Goal: Task Accomplishment & Management: Complete application form

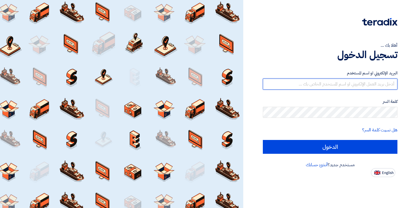
click at [373, 86] on input "text" at bounding box center [330, 83] width 135 height 11
type input "[PERSON_NAME][EMAIL_ADDRESS][DOMAIN_NAME]"
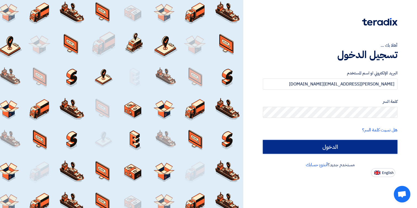
click at [357, 148] on input "الدخول" at bounding box center [330, 147] width 135 height 14
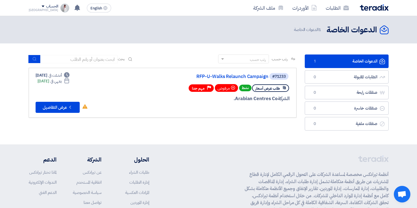
click at [75, 85] on div "Deadline أنشئت في [DATE] Deadline ينتهي في [DATE] لم تقم بأي عمل في هذا الطلب C…" at bounding box center [62, 92] width 52 height 40
click at [223, 77] on link "RFP-U-Walks Relaunch Campaign" at bounding box center [213, 76] width 110 height 5
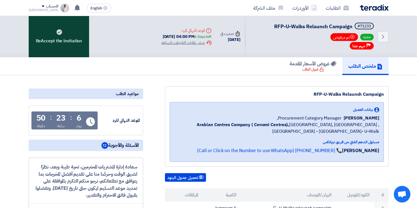
click at [69, 45] on div "ReAccept the invitation" at bounding box center [59, 36] width 61 height 41
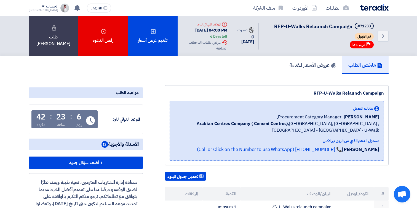
click at [221, 39] on div "6 Days left" at bounding box center [218, 37] width 17 height 6
click at [212, 70] on div "ملخص الطلب عروض الأسعار المقدمة" at bounding box center [209, 65] width 360 height 18
